Goal: Information Seeking & Learning: Find specific fact

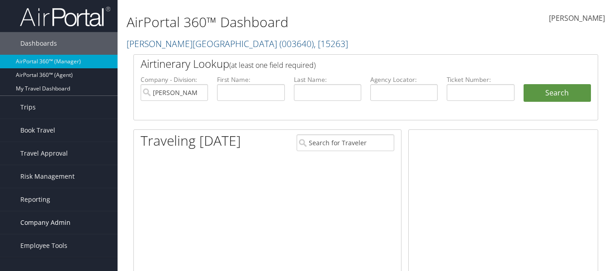
scroll to position [90, 0]
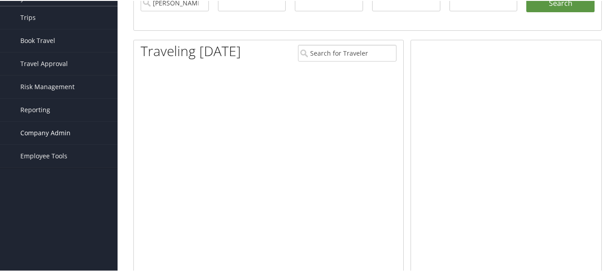
click at [26, 132] on span "Company Admin" at bounding box center [45, 132] width 50 height 23
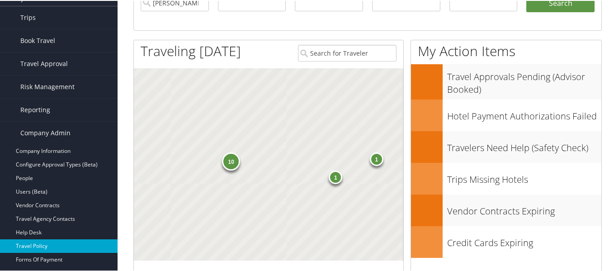
click at [31, 242] on link "Travel Policy" at bounding box center [58, 245] width 117 height 14
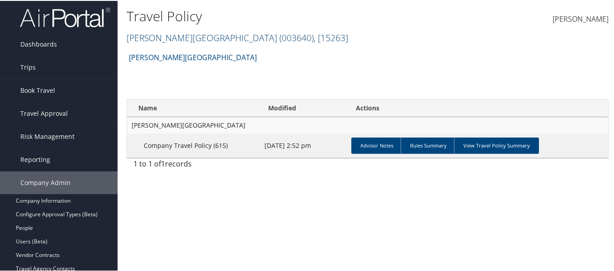
click at [170, 36] on link "Troy University ( 003640 ) , [ 15263 ]" at bounding box center [237, 37] width 221 height 12
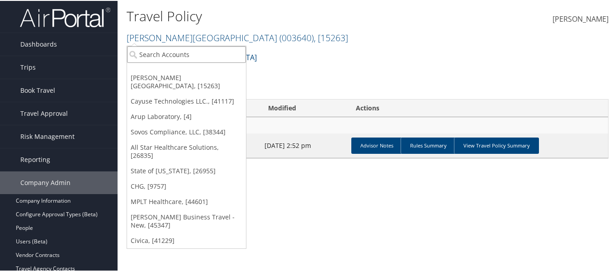
click at [169, 53] on input "search" at bounding box center [186, 53] width 119 height 17
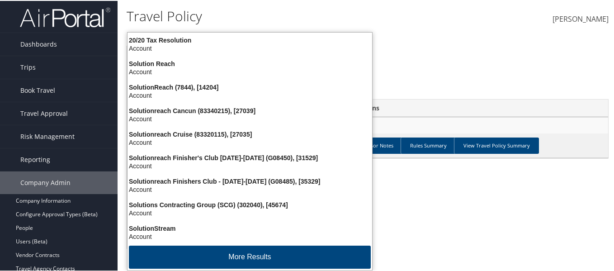
type input "solut"
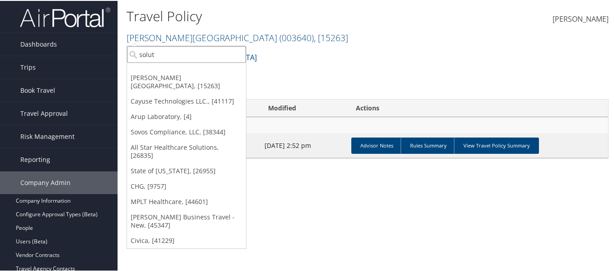
click at [179, 54] on input "solut" at bounding box center [186, 53] width 119 height 17
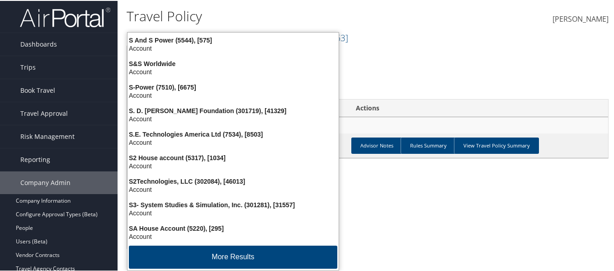
type input "solution"
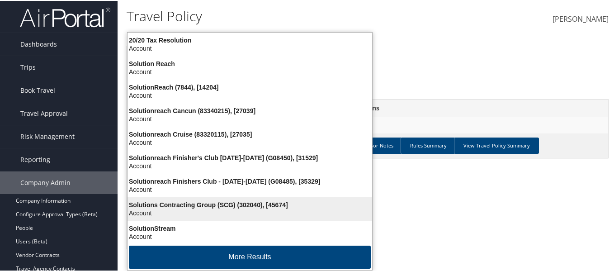
click at [231, 208] on div "Account" at bounding box center [249, 212] width 255 height 8
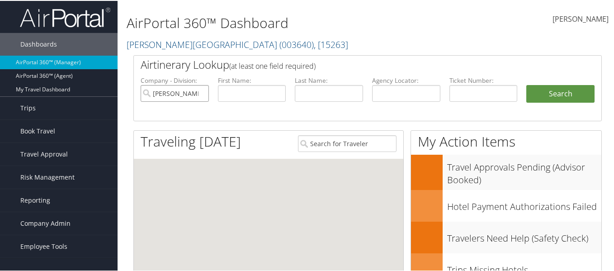
drag, startPoint x: 161, startPoint y: 94, endPoint x: 175, endPoint y: 94, distance: 13.6
click at [170, 94] on input "Troy University" at bounding box center [175, 92] width 68 height 17
click at [253, 86] on input "text" at bounding box center [252, 92] width 68 height 17
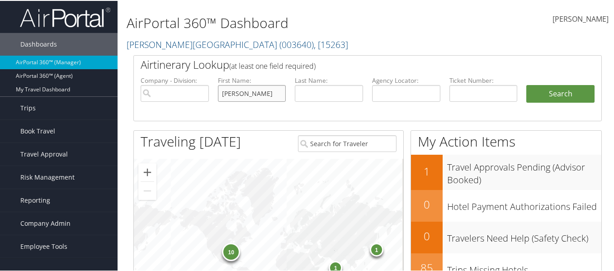
type input "[PERSON_NAME]"
click at [328, 92] on input "text" at bounding box center [329, 92] width 68 height 17
type input "mudd"
click at [526, 84] on button "Search" at bounding box center [560, 93] width 68 height 18
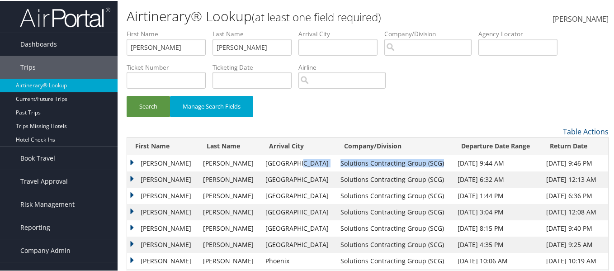
drag, startPoint x: 422, startPoint y: 163, endPoint x: 307, endPoint y: 164, distance: 115.2
click at [306, 166] on tr "[PERSON_NAME] Pittsburgh Solutions Contracting Group (SCG) [DATE] 9:44 AM [DATE…" at bounding box center [367, 162] width 481 height 16
copy tr "Solutions Contracting Group (SCG)"
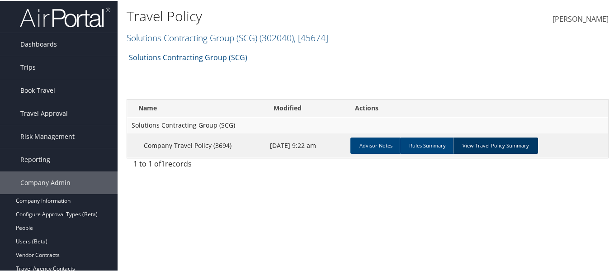
click at [482, 147] on link "View Travel Policy Summary" at bounding box center [495, 144] width 85 height 16
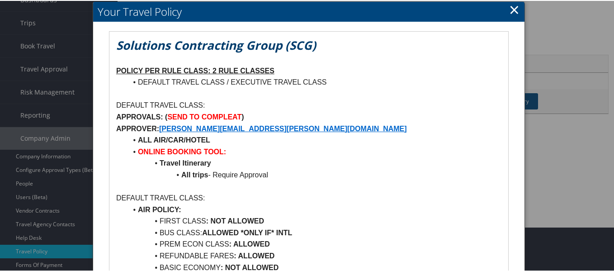
scroll to position [18, 0]
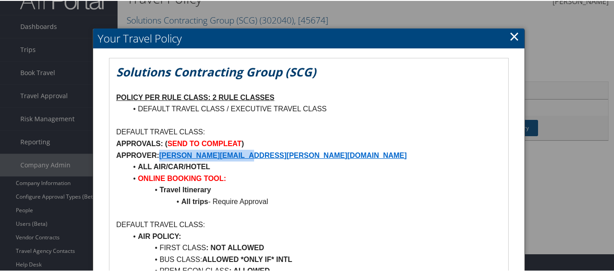
drag, startPoint x: 265, startPoint y: 152, endPoint x: 163, endPoint y: 154, distance: 102.1
click at [163, 154] on p "APPROVER: [PERSON_NAME][EMAIL_ADDRESS][PERSON_NAME][DOMAIN_NAME]" at bounding box center [308, 155] width 385 height 12
copy strong "[PERSON_NAME][EMAIL_ADDRESS][PERSON_NAME][DOMAIN_NAME]"
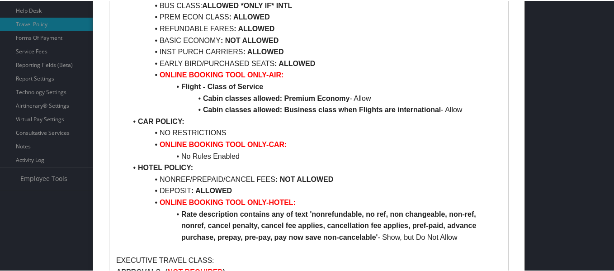
scroll to position [226, 0]
